Goal: Information Seeking & Learning: Understand process/instructions

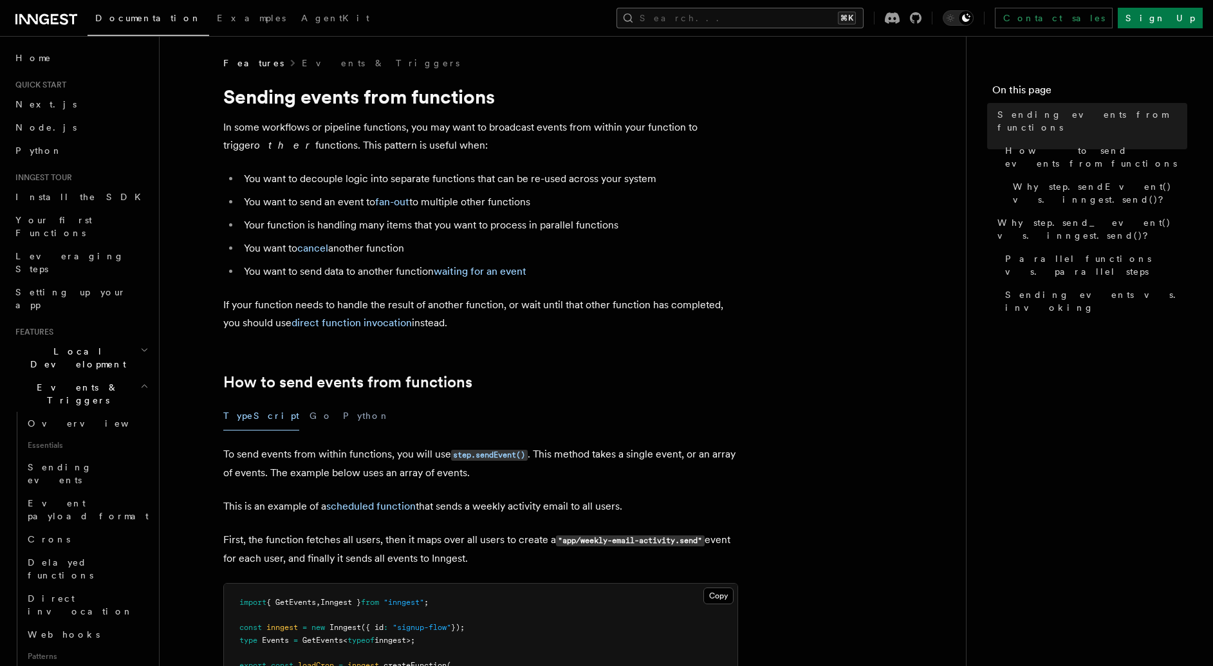
click at [785, 17] on button "Search... ⌘K" at bounding box center [740, 18] width 247 height 21
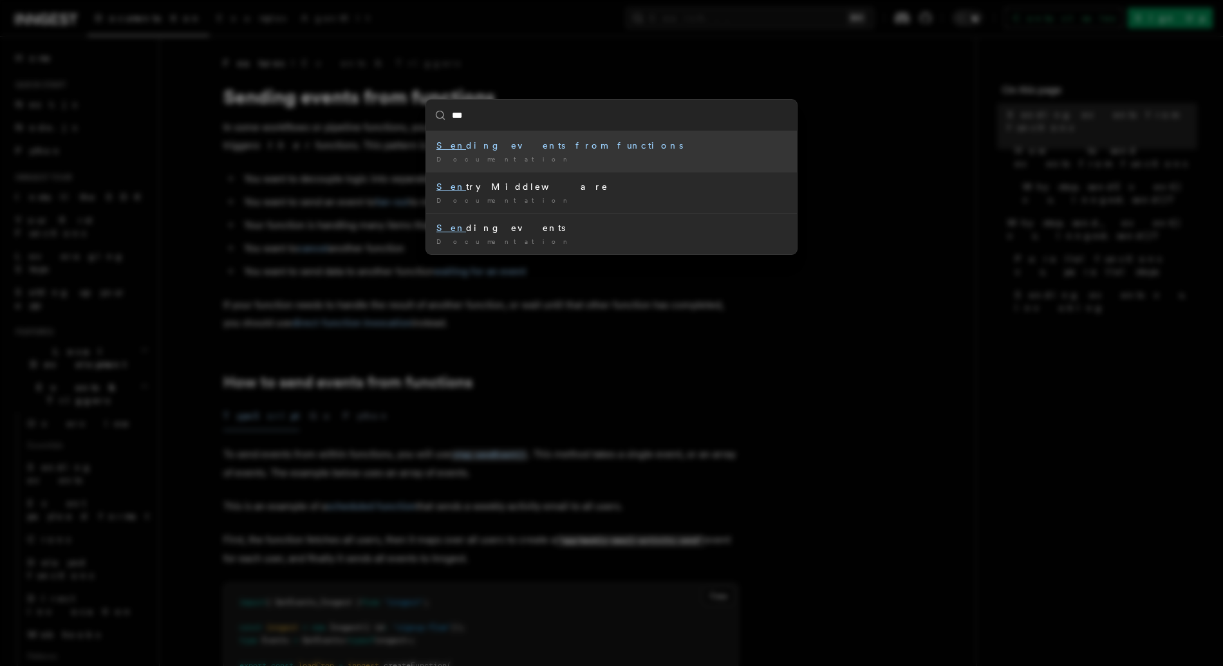
type input "****"
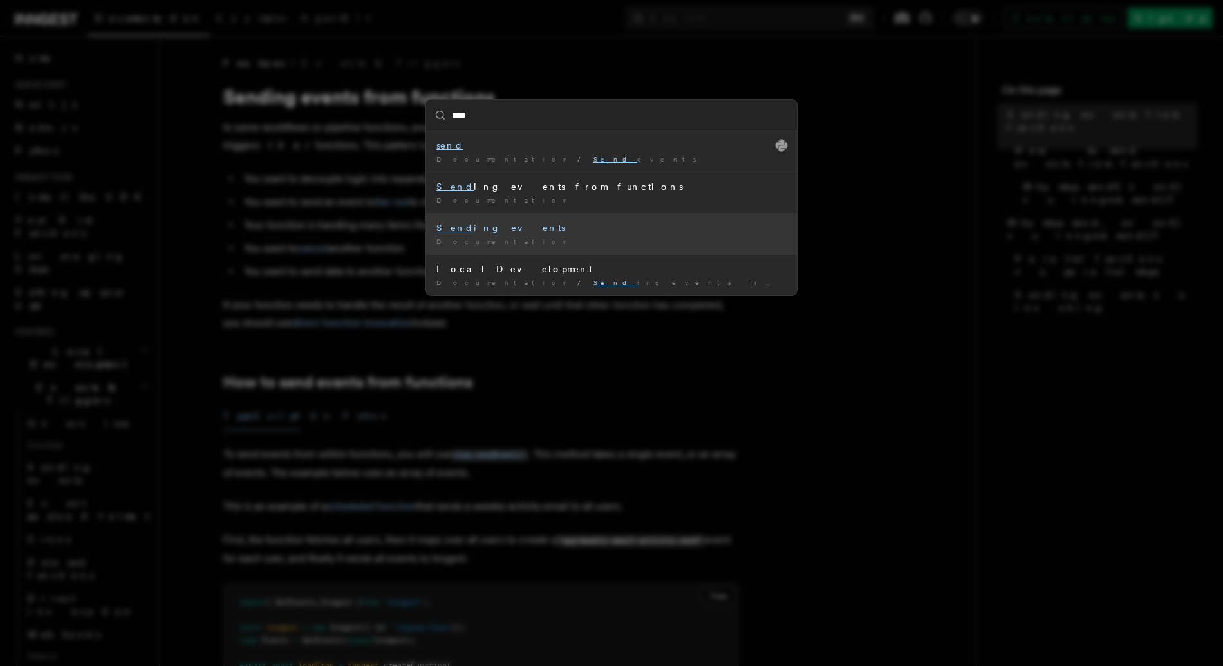
click at [556, 236] on li "Send ing events Documentation /" at bounding box center [611, 233] width 371 height 41
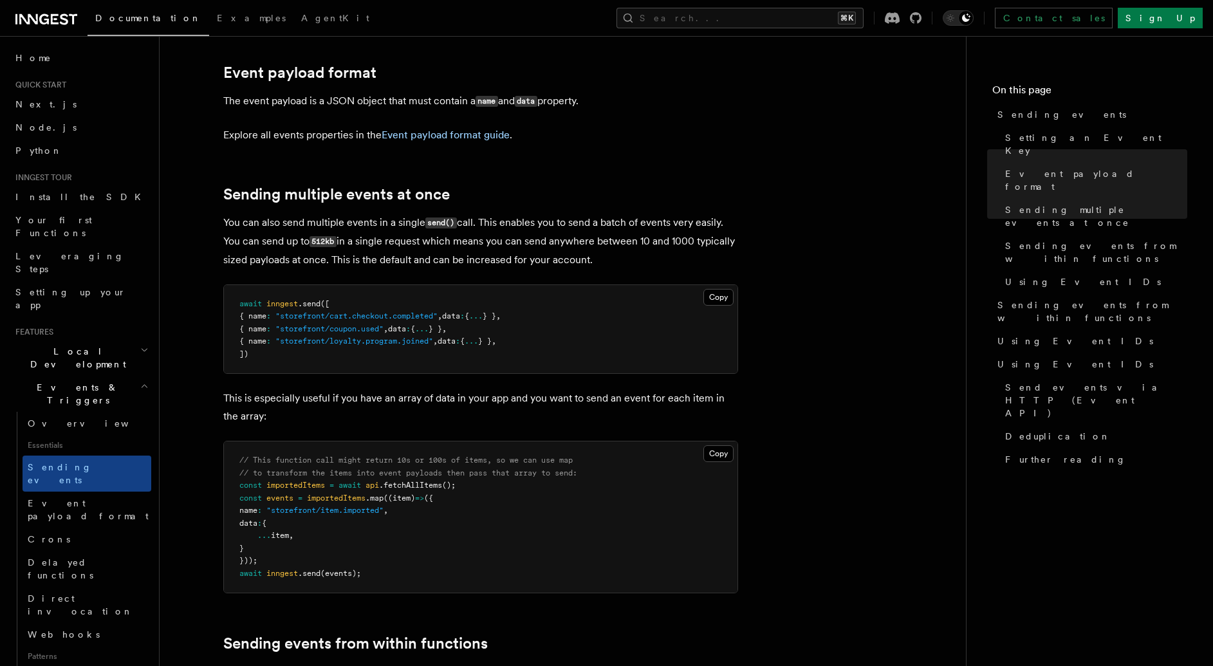
scroll to position [1404, 0]
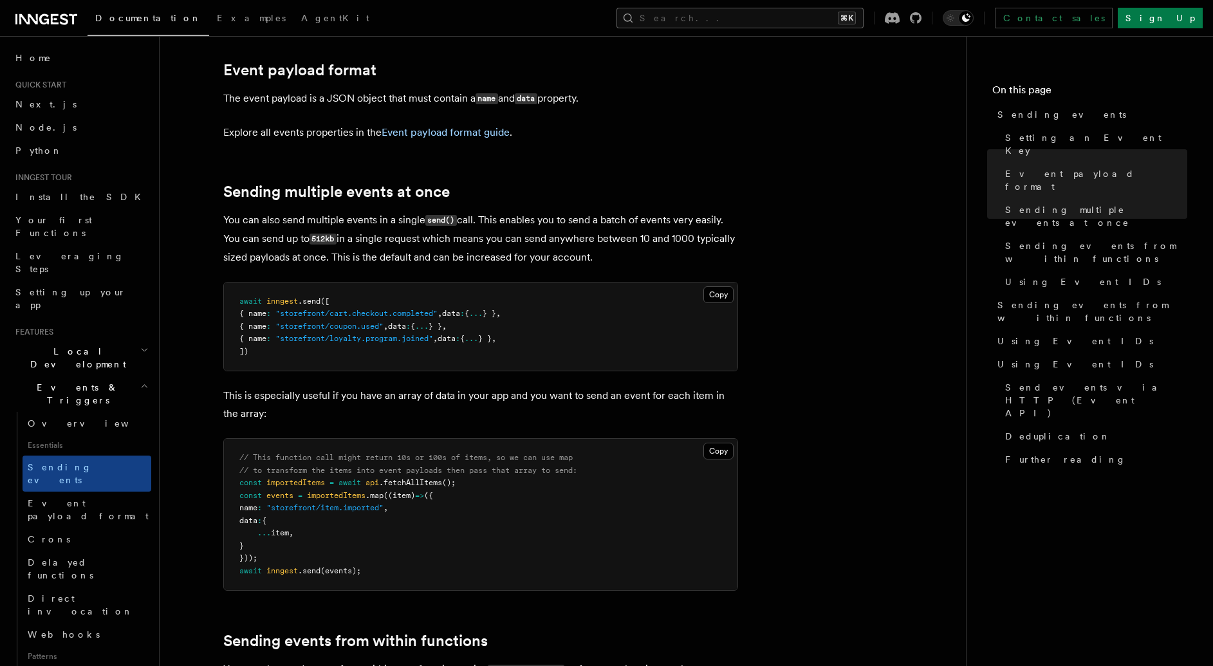
click at [769, 14] on button "Search... ⌘K" at bounding box center [740, 18] width 247 height 21
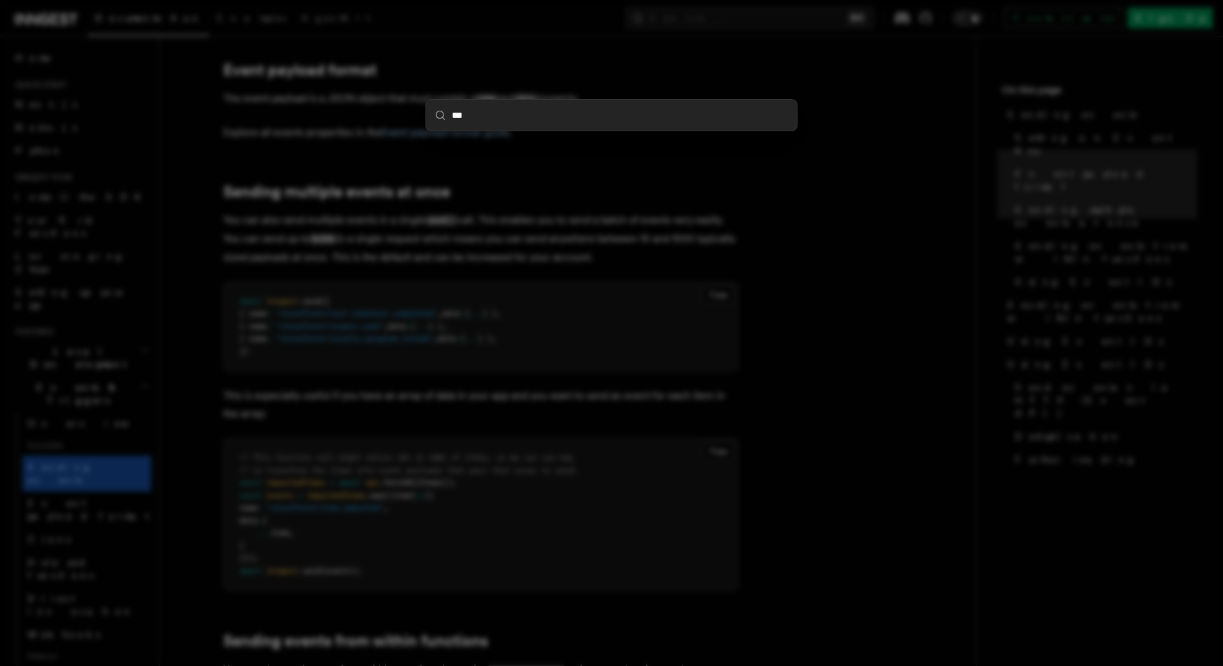
type input "****"
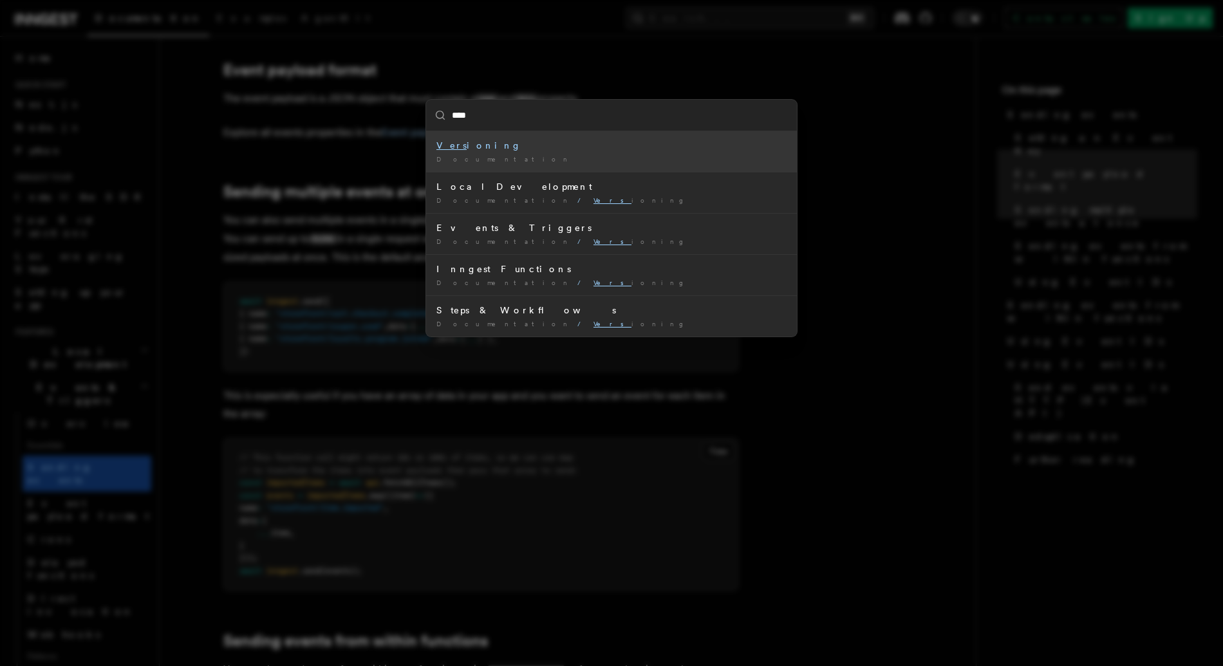
click at [567, 160] on div "Documentation /" at bounding box center [611, 159] width 350 height 10
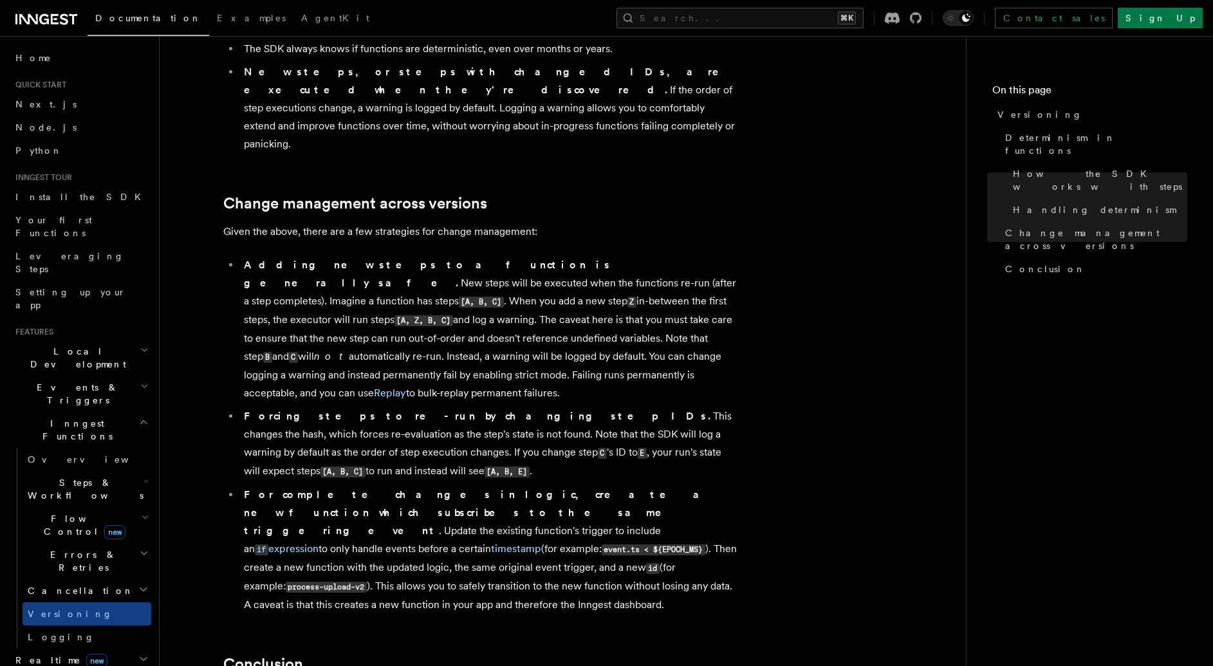
scroll to position [700, 0]
click at [319, 542] on link "if expression" at bounding box center [287, 548] width 64 height 12
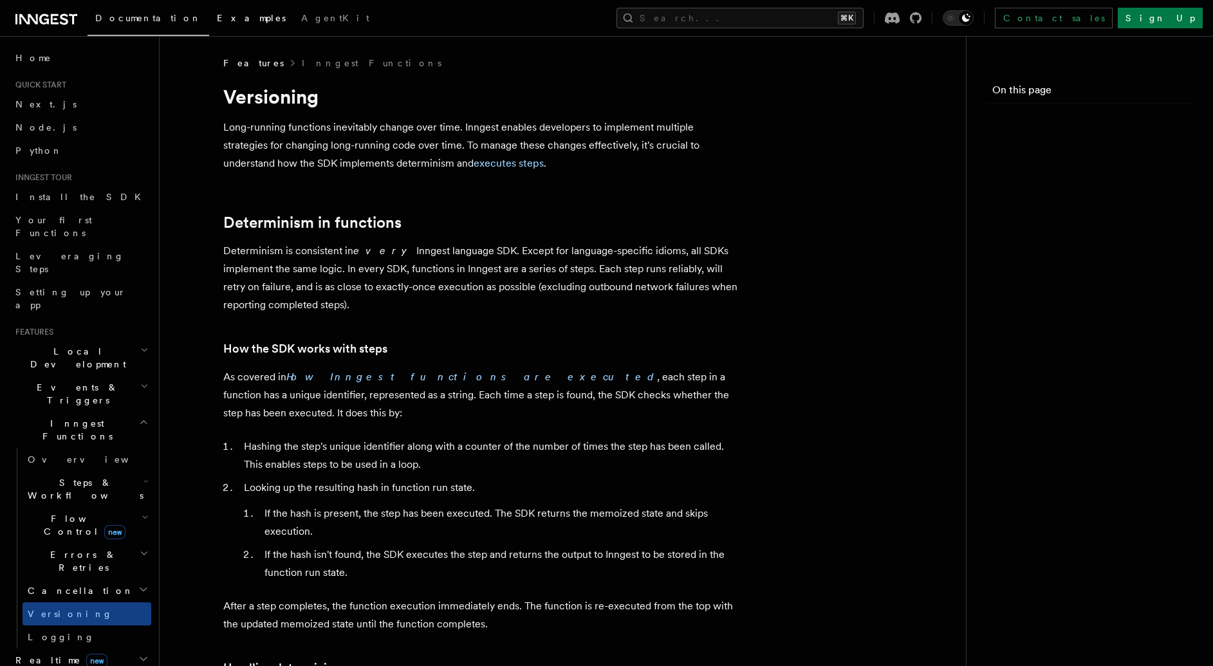
scroll to position [700, 0]
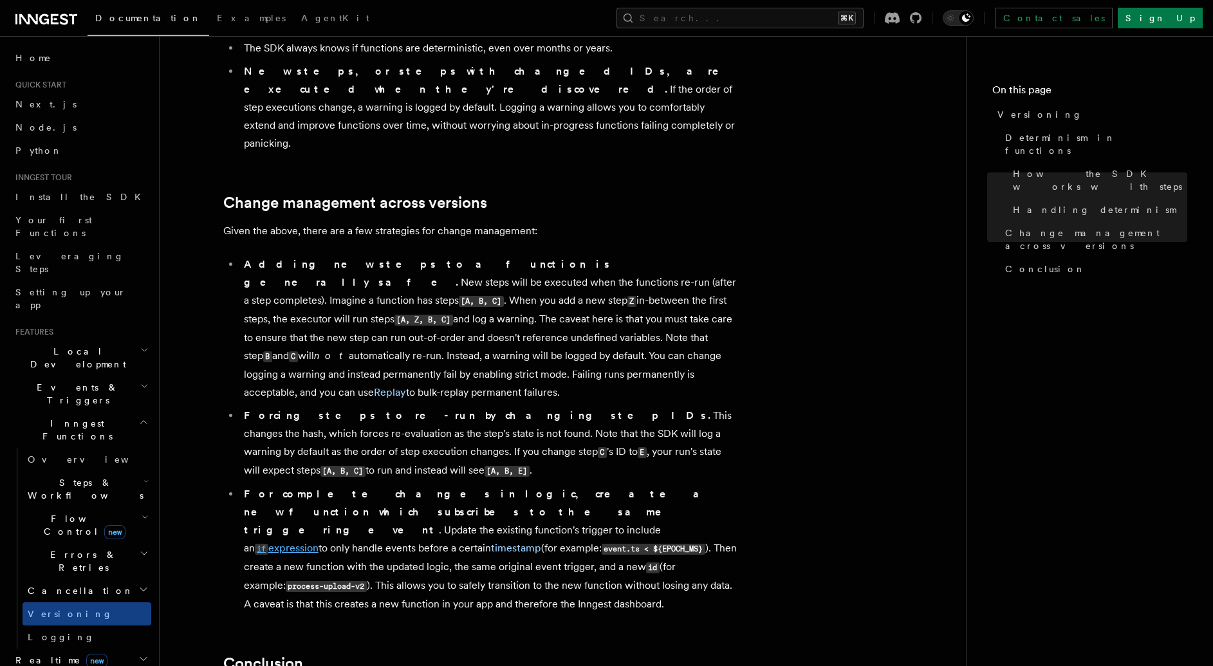
click at [268, 544] on code "if" at bounding box center [262, 549] width 14 height 11
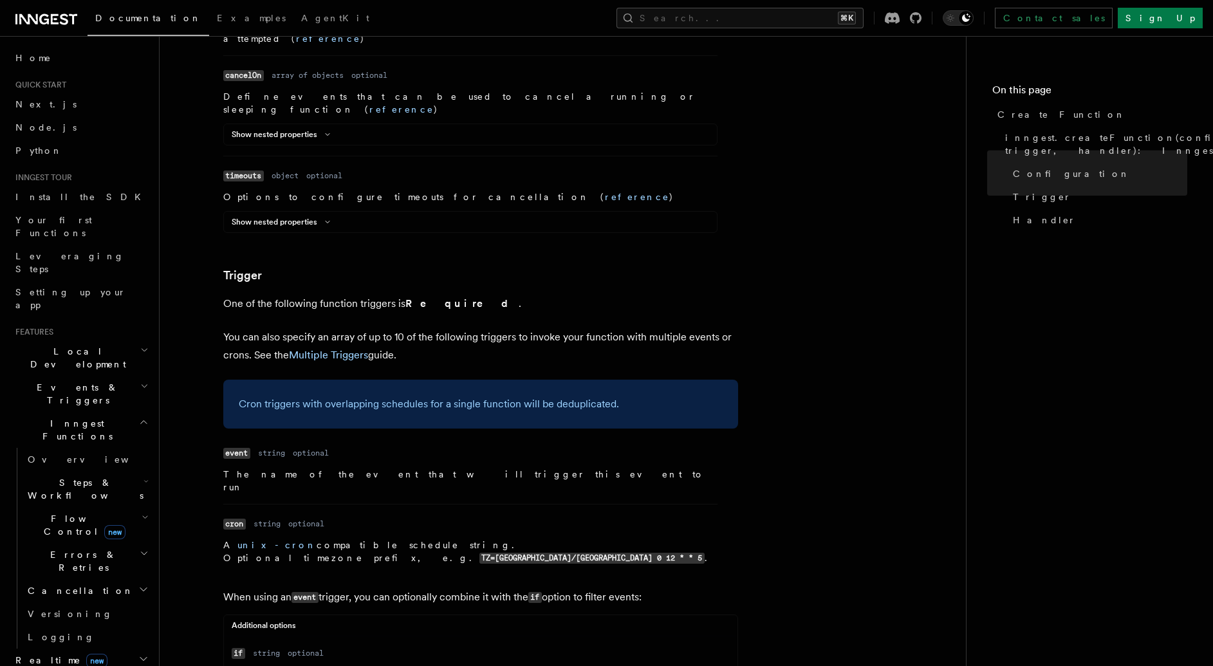
scroll to position [1536, 0]
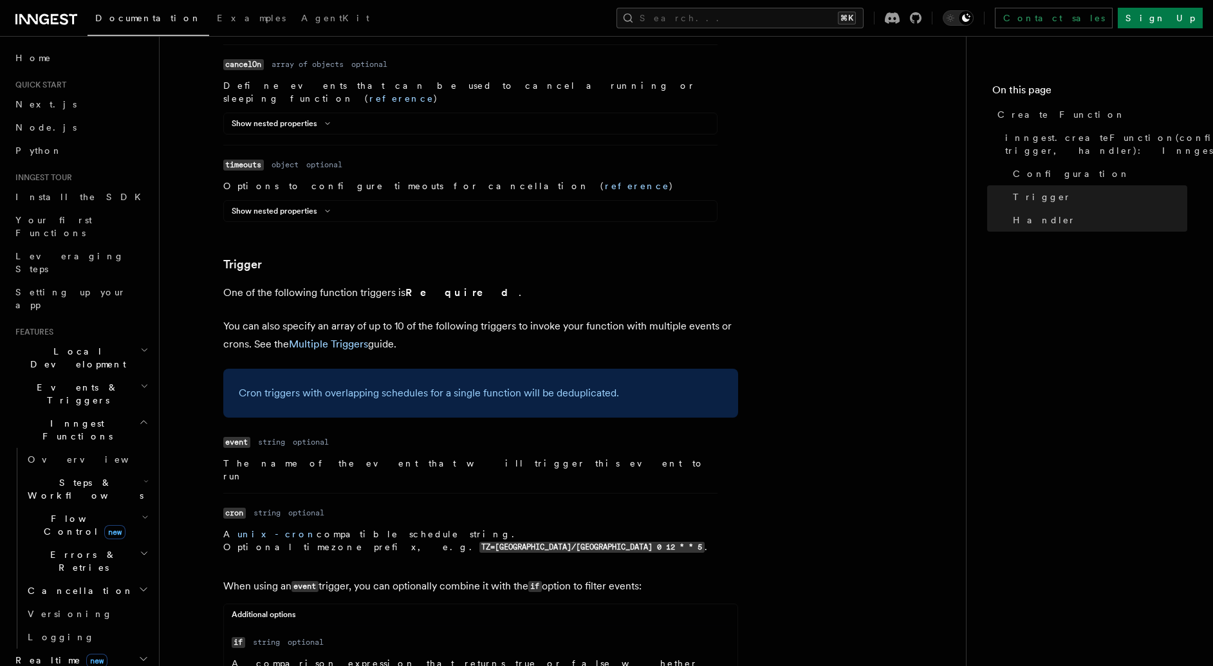
click at [375, 657] on p "A comparison expression that returns true or false whether the function should …" at bounding box center [471, 676] width 479 height 39
